Goal: Task Accomplishment & Management: Check status

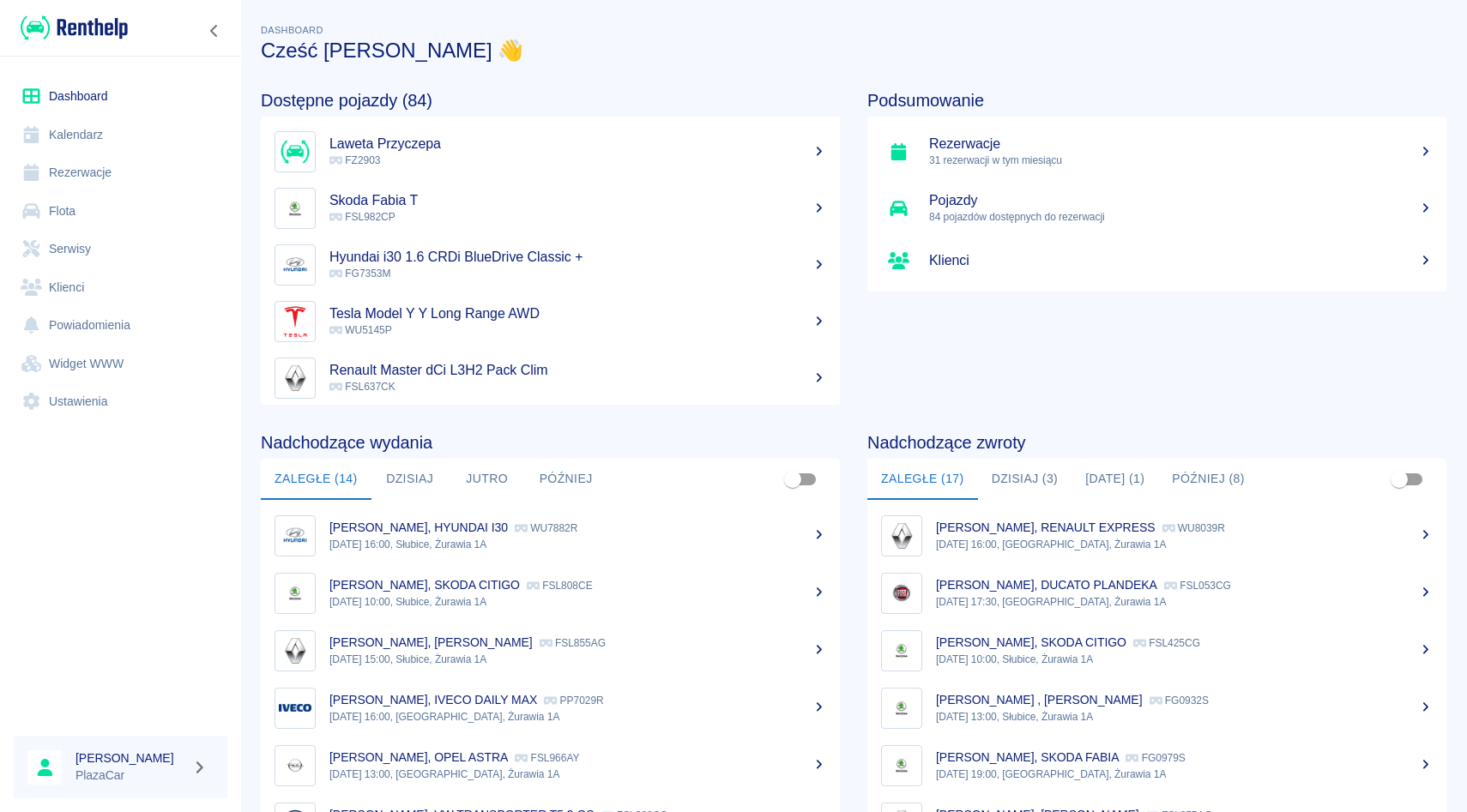
click at [121, 186] on link "Rezerwacje" at bounding box center [120, 172] width 214 height 39
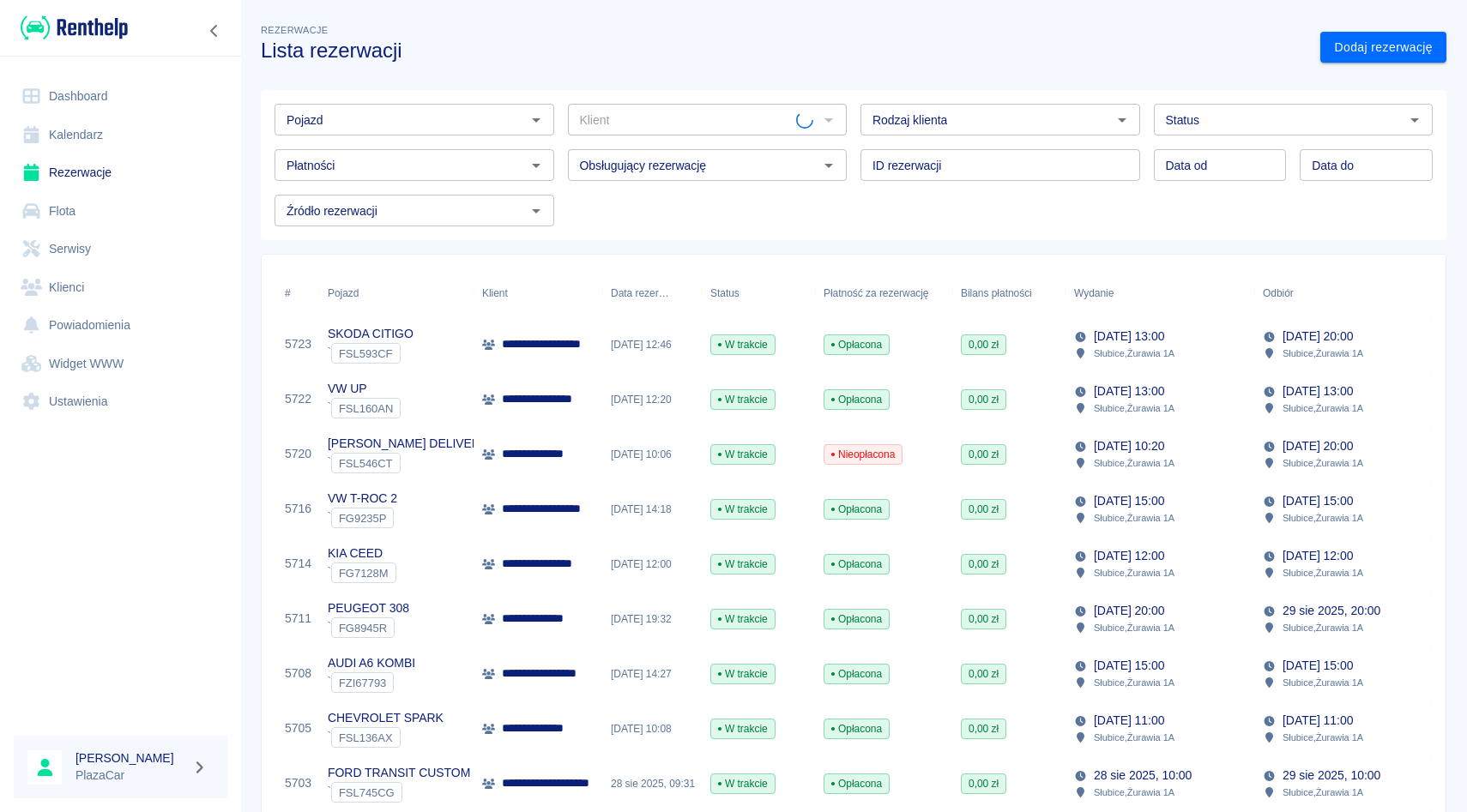
click at [397, 129] on input "Pojazd" at bounding box center [400, 120] width 241 height 22
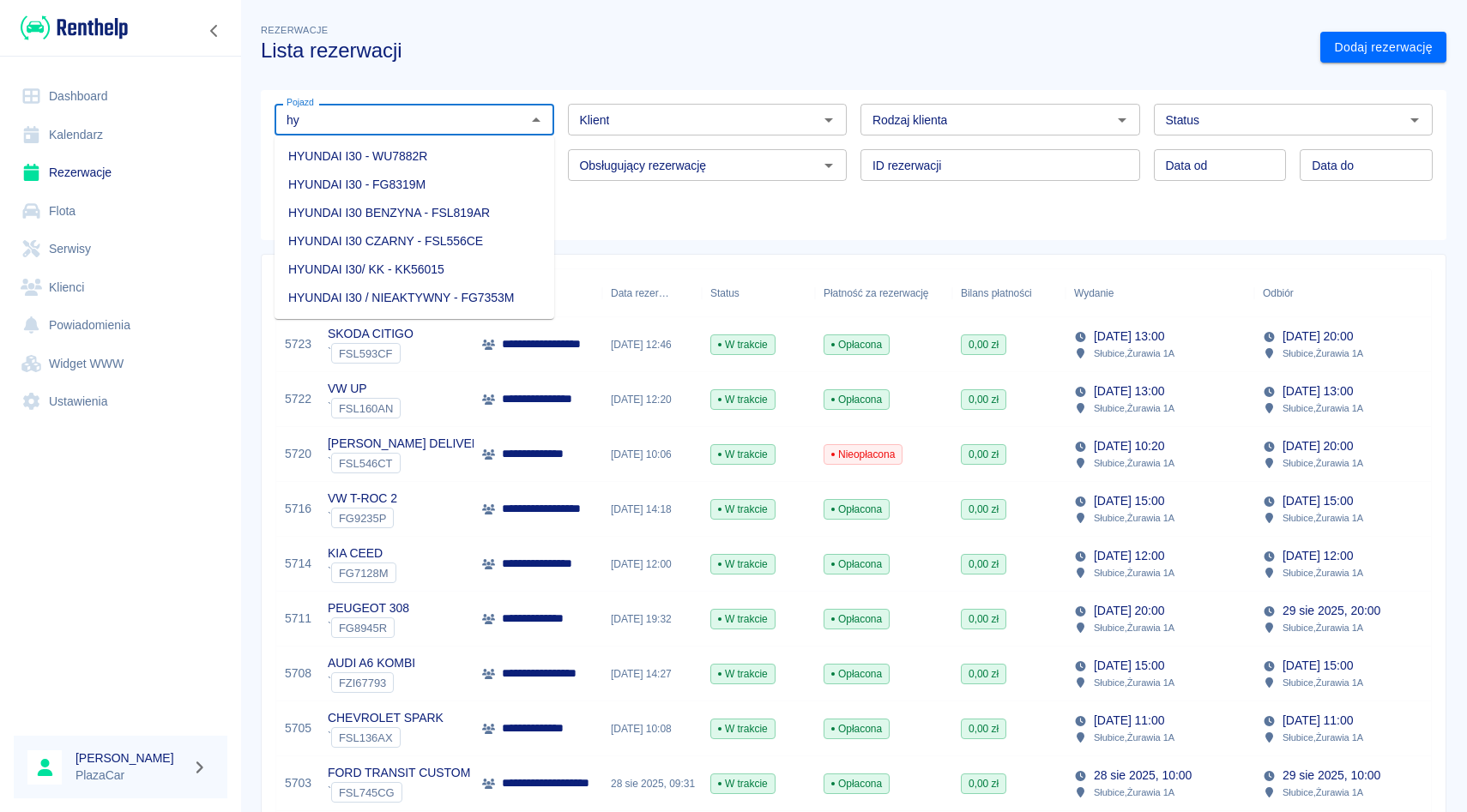
click at [441, 162] on li "HYUNDAI I30 - WU7882R" at bounding box center [414, 156] width 280 height 28
type input "HYUNDAI I30 - WU7882R"
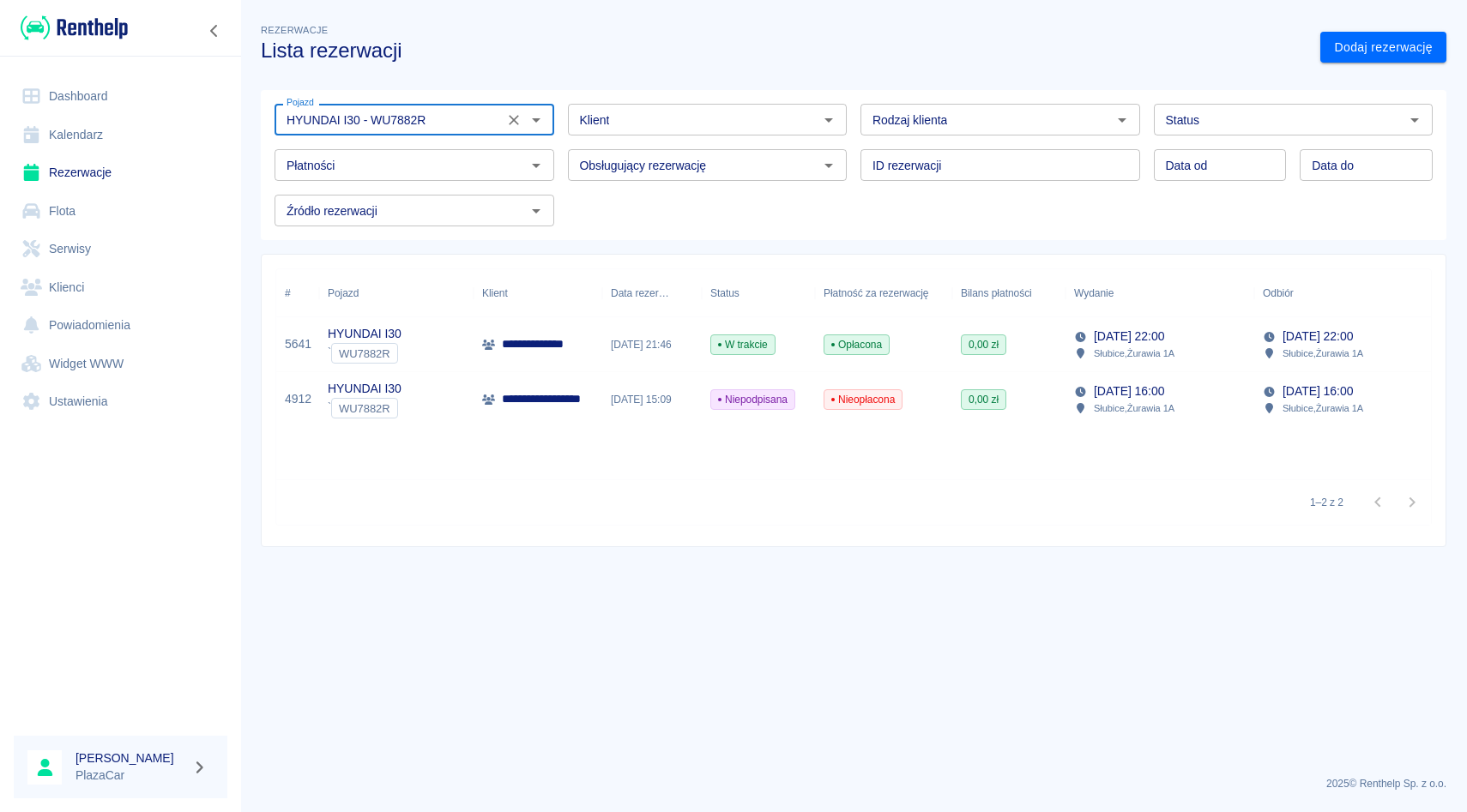
click at [520, 131] on div at bounding box center [524, 120] width 44 height 24
click at [515, 123] on icon "Wyczyść" at bounding box center [513, 119] width 10 height 10
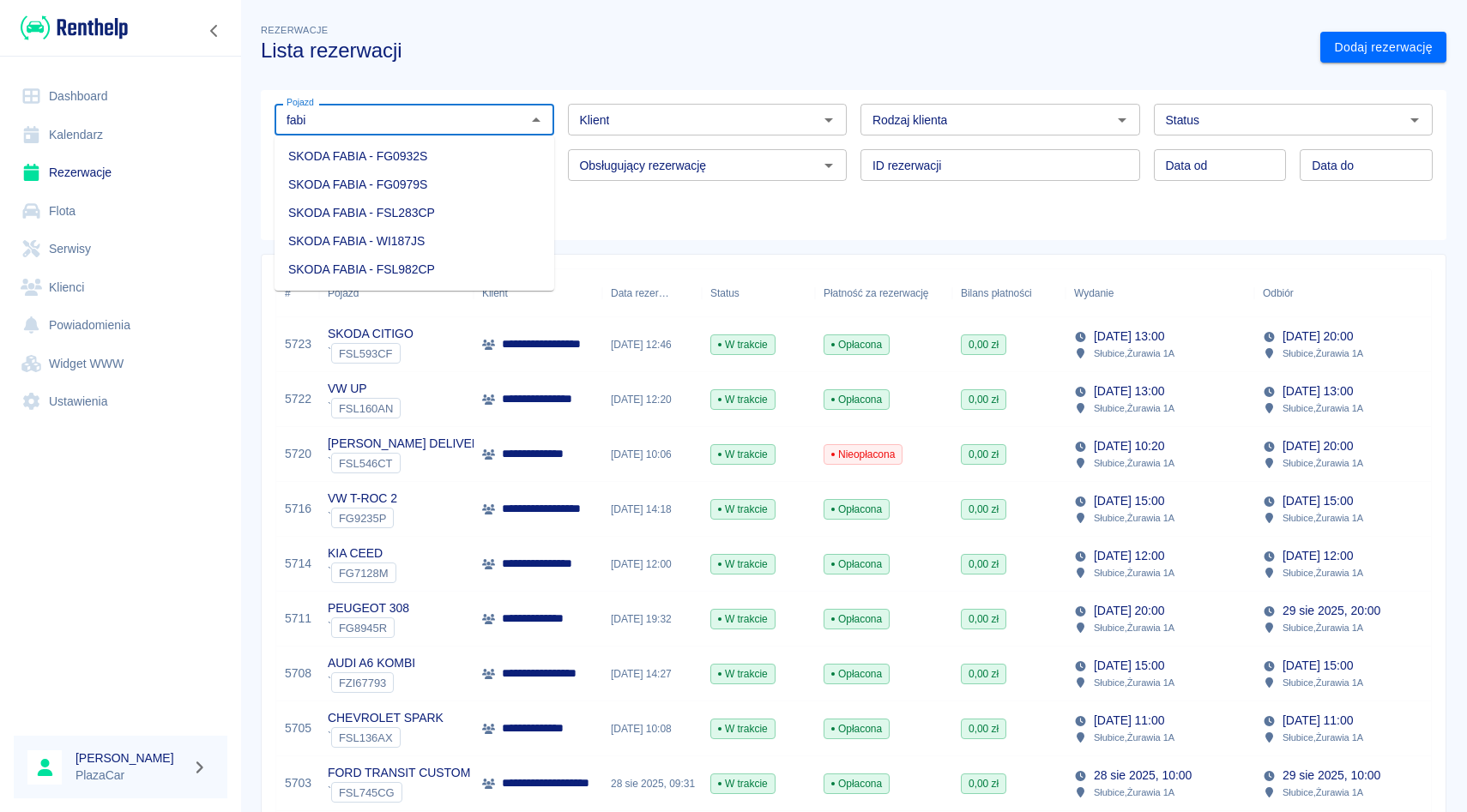
click at [506, 163] on li "SKODA FABIA - FG0932S" at bounding box center [414, 156] width 280 height 28
type input "SKODA FABIA - FG0932S"
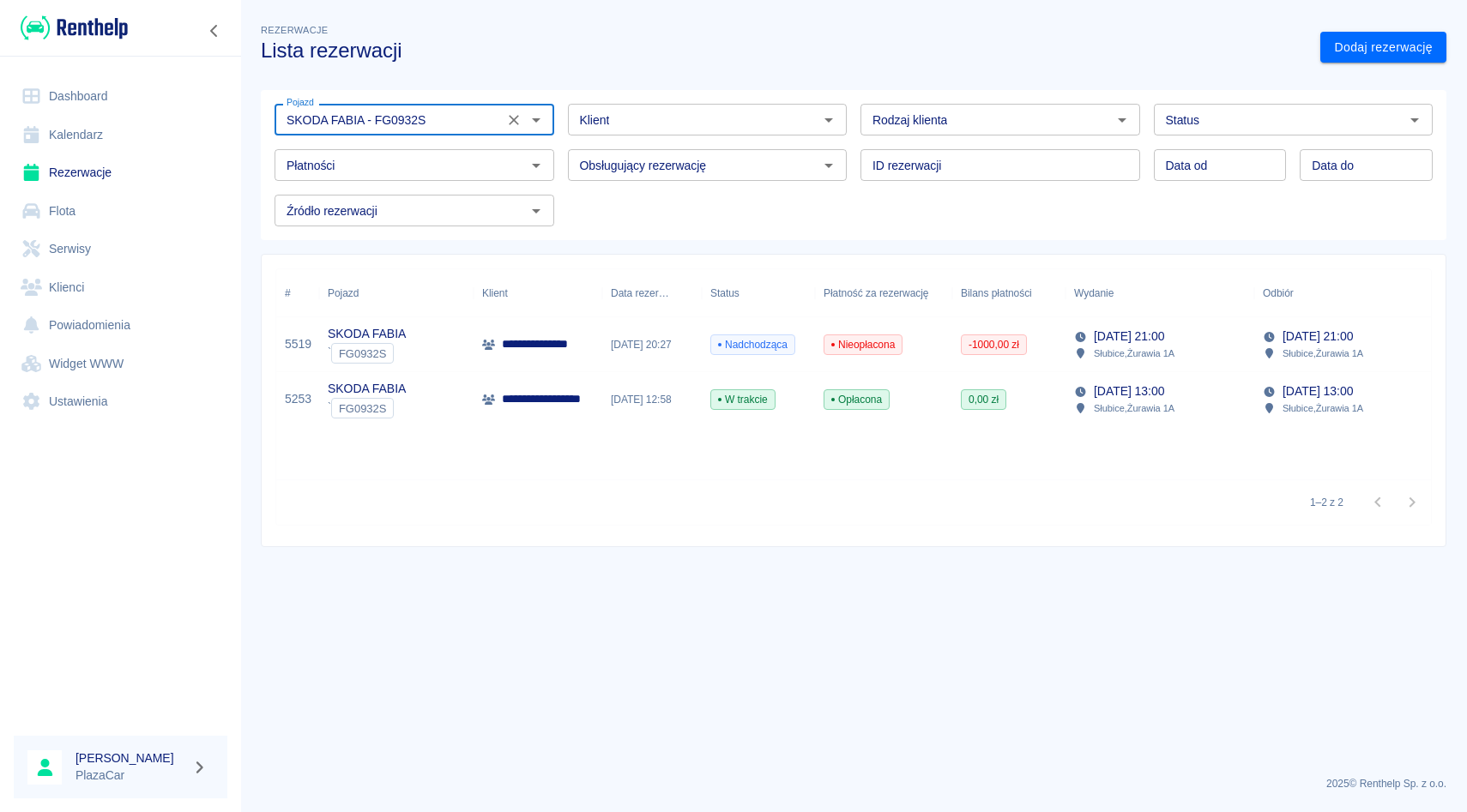
click at [513, 125] on icon "Wyczyść" at bounding box center [514, 120] width 17 height 17
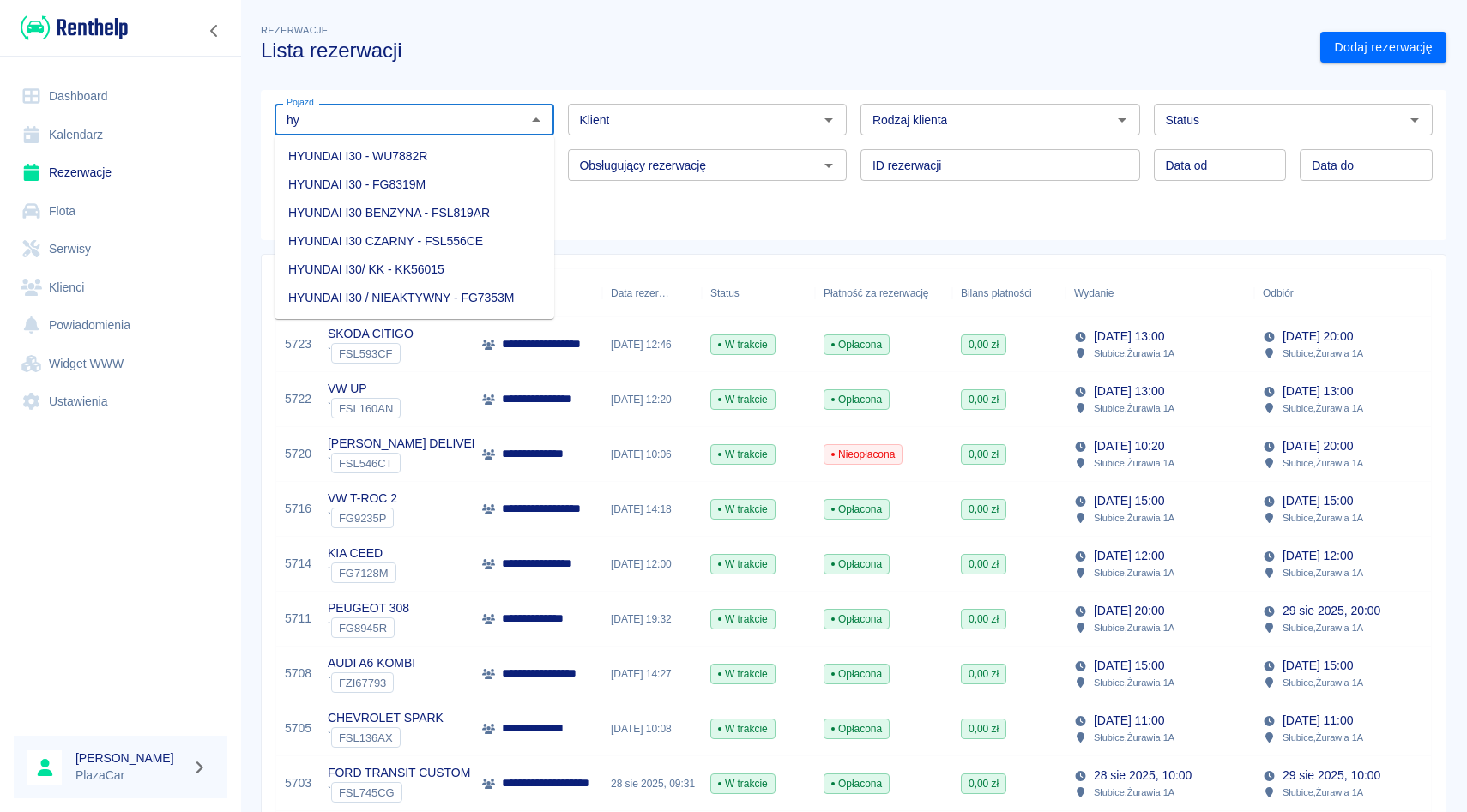
click at [427, 148] on li "HYUNDAI I30 - WU7882R" at bounding box center [414, 156] width 280 height 28
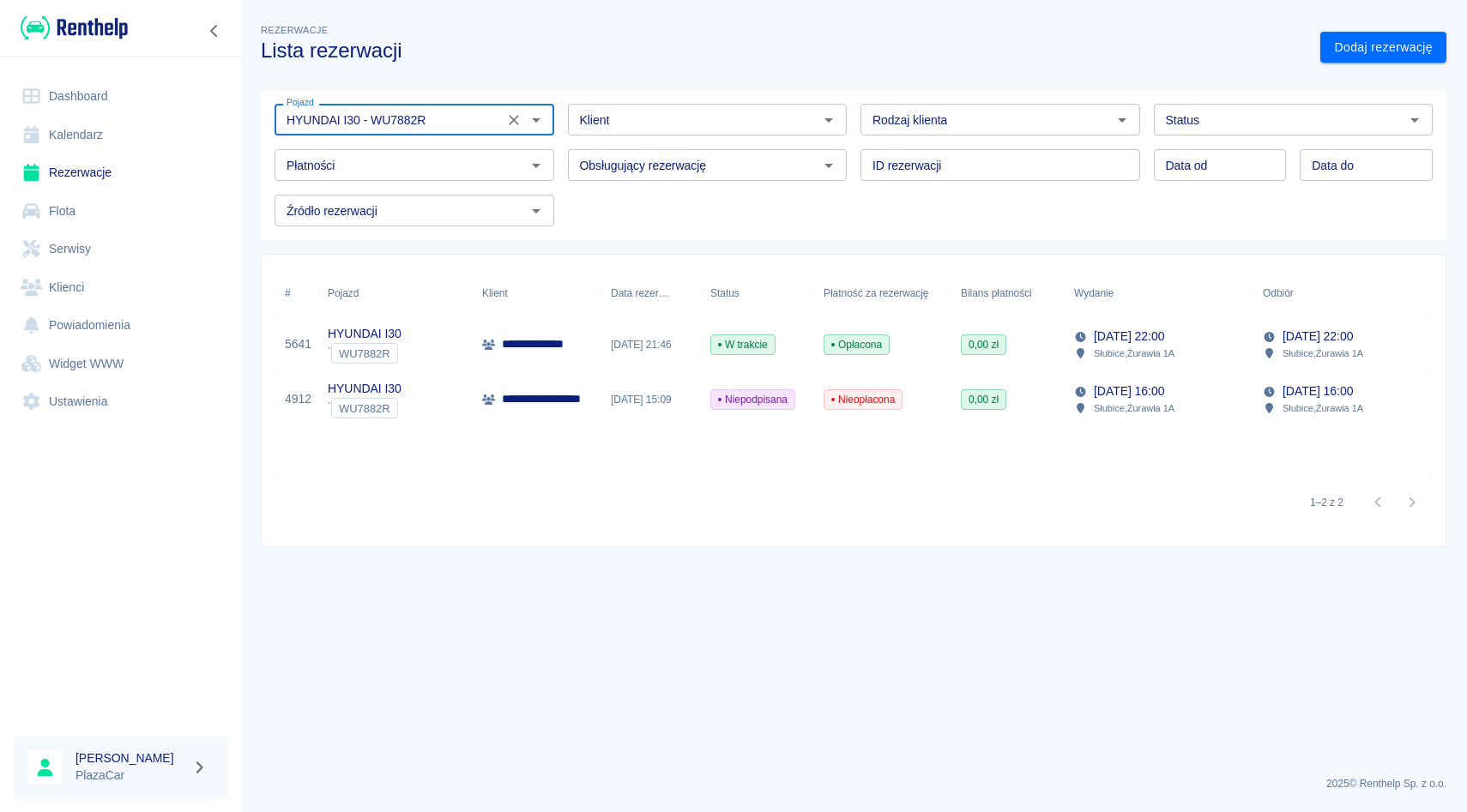
type input "HYUNDAI I30 - WU7882R"
click at [1121, 337] on p "[DATE] 22:00" at bounding box center [1128, 337] width 70 height 18
